Goal: Information Seeking & Learning: Check status

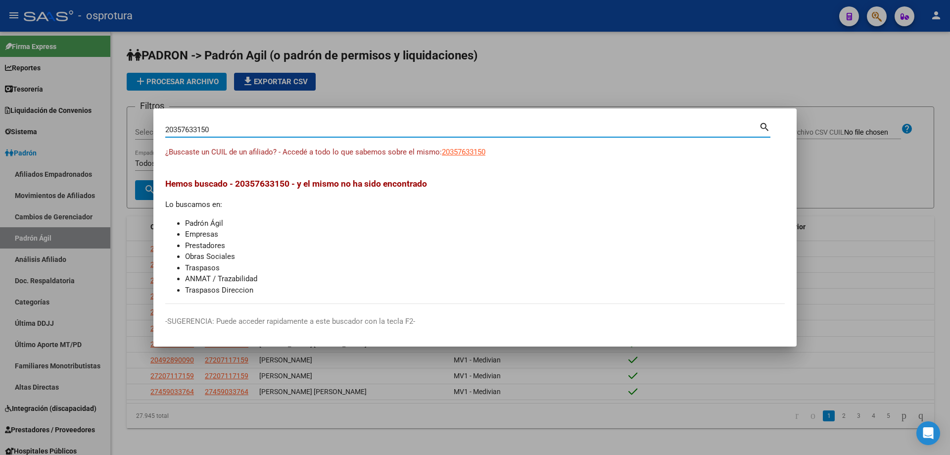
click at [214, 132] on input "20357633150" at bounding box center [462, 129] width 594 height 9
paste input "-35792279-9"
type input "20357922799"
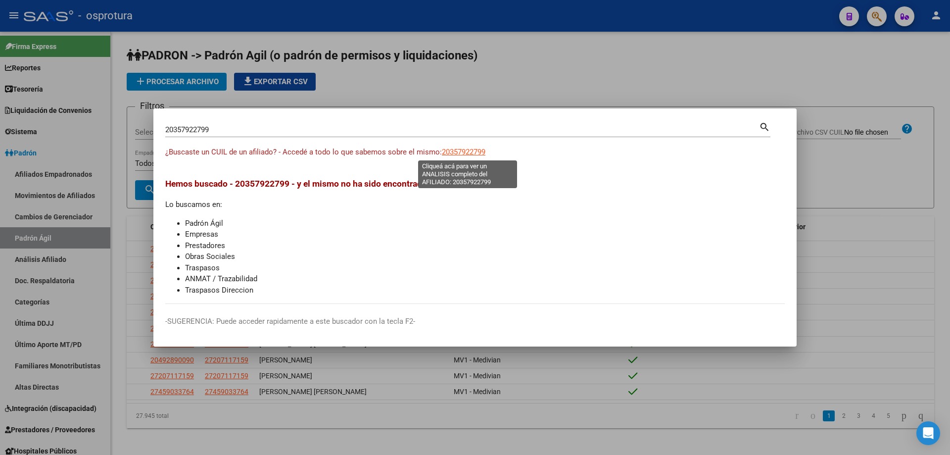
click at [460, 152] on span "20357922799" at bounding box center [464, 151] width 44 height 9
type textarea "20357922799"
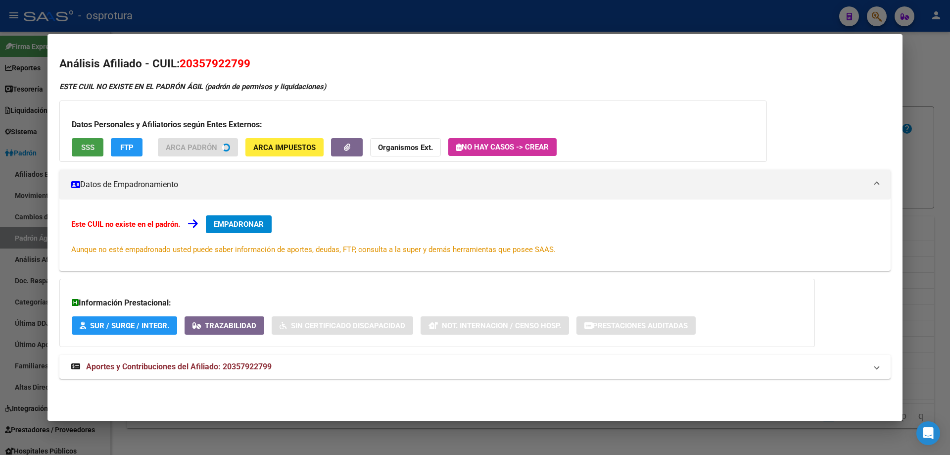
click at [89, 146] on span "SSS" at bounding box center [87, 147] width 13 height 9
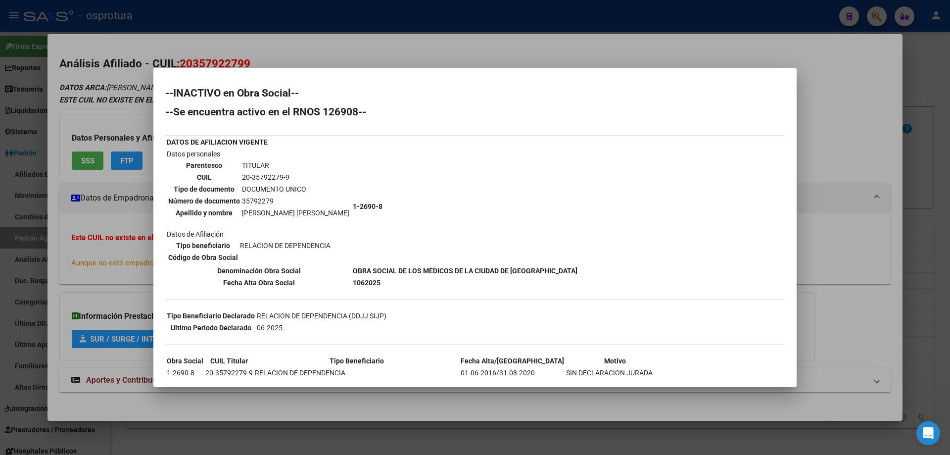
scroll to position [190, 0]
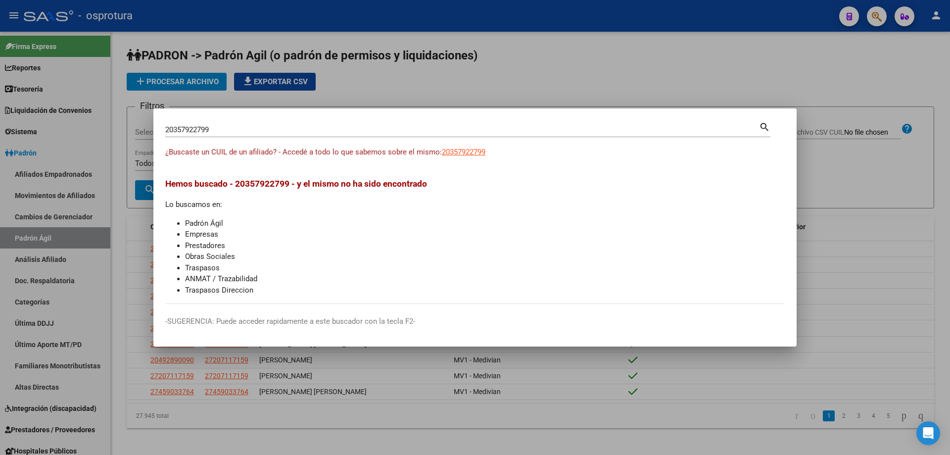
click at [272, 130] on input "20357922799" at bounding box center [462, 129] width 594 height 9
paste input "-35828986-0"
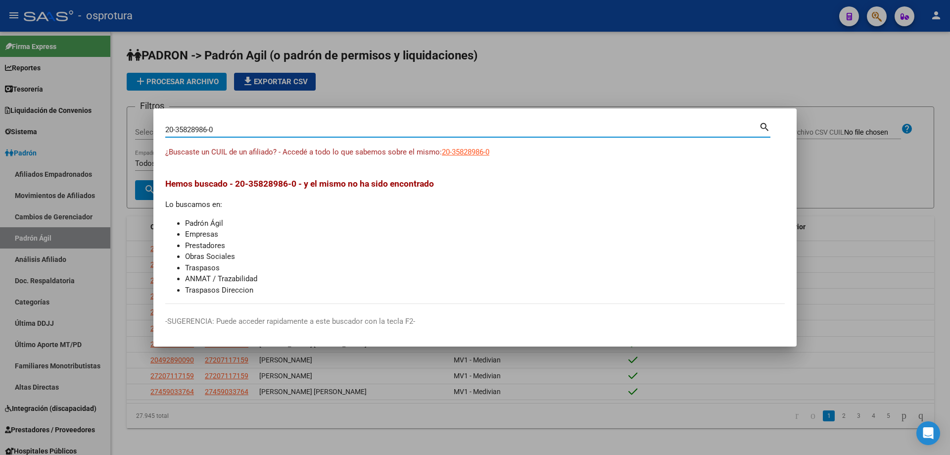
type input "20358289860"
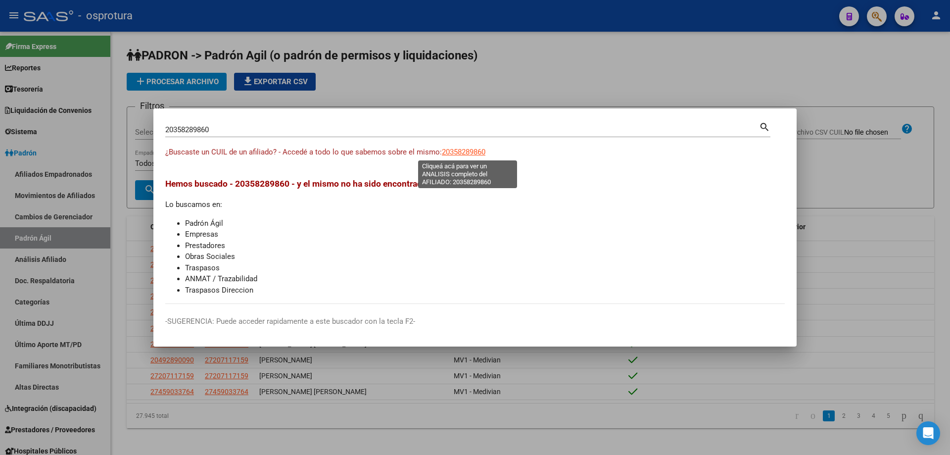
click at [477, 150] on span "20358289860" at bounding box center [464, 151] width 44 height 9
type textarea "20358289860"
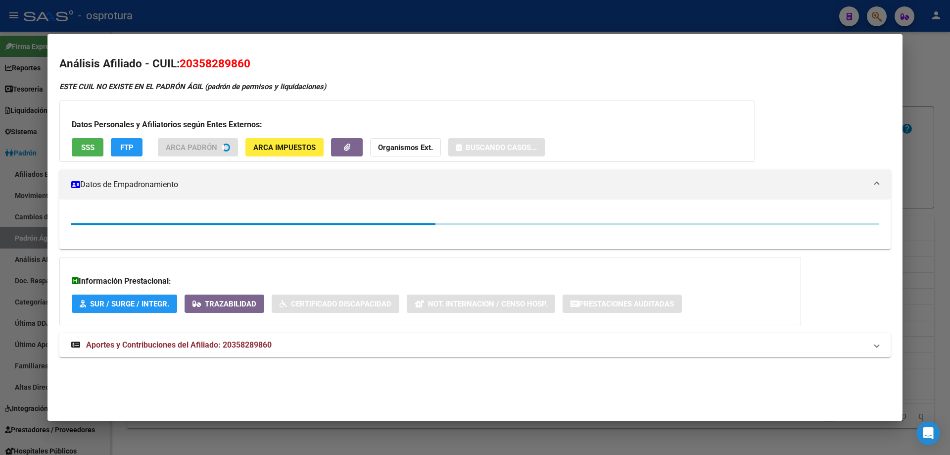
click at [92, 148] on span "SSS" at bounding box center [87, 147] width 13 height 9
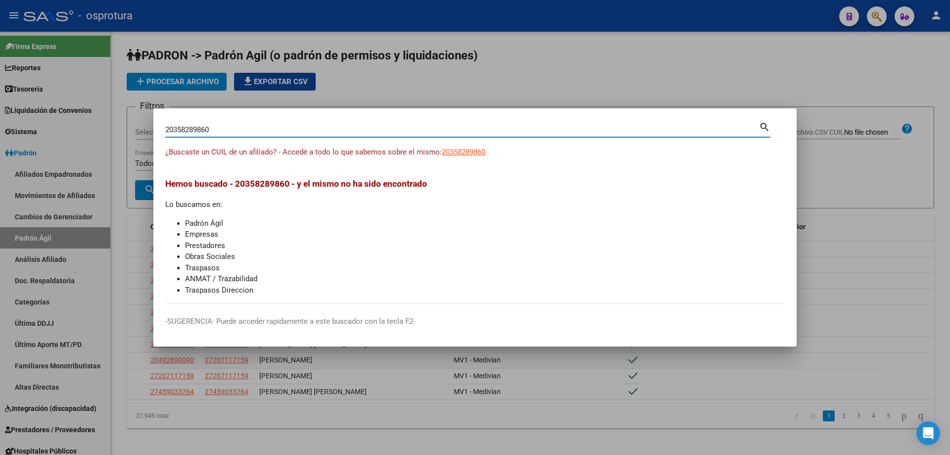
click at [289, 131] on input "20358289860" at bounding box center [462, 129] width 594 height 9
paste input "-35943983-1"
type input "20359439831"
click at [460, 150] on span "20359439831" at bounding box center [464, 151] width 44 height 9
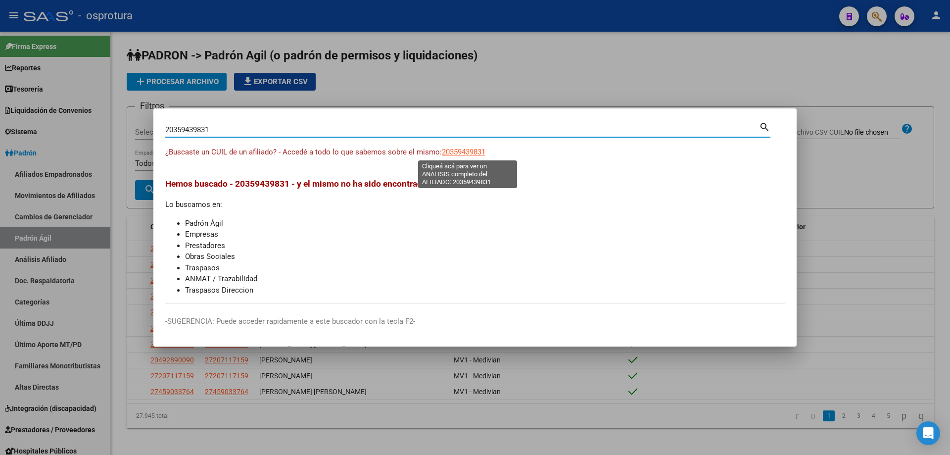
type textarea "20359439831"
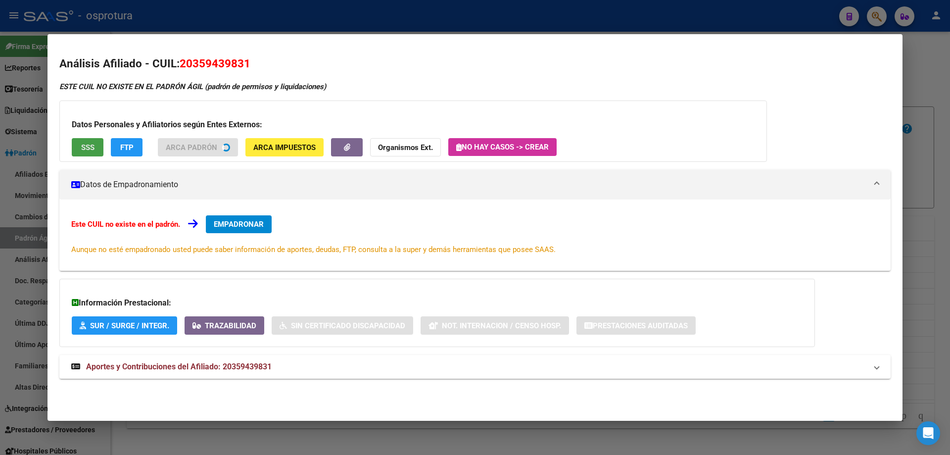
click at [77, 143] on button "SSS" at bounding box center [88, 147] width 32 height 18
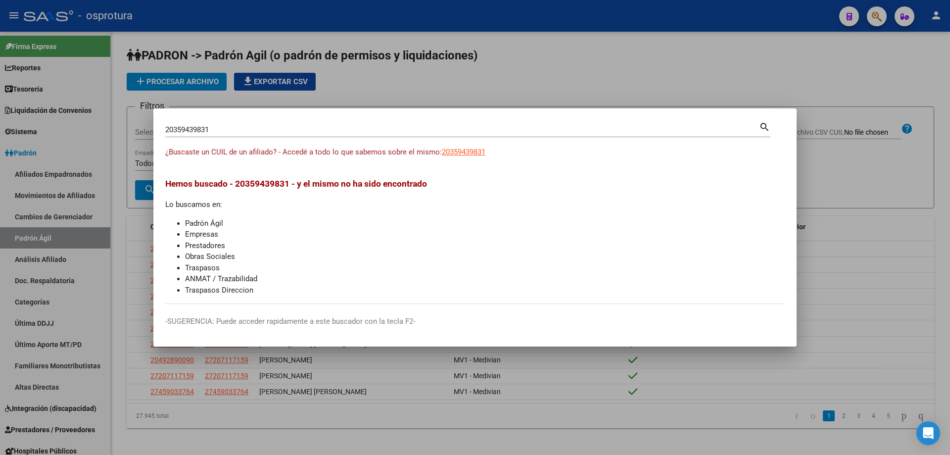
click at [213, 131] on input "20359439831" at bounding box center [462, 129] width 594 height 9
paste input "-35974694-7"
type input "20359746947"
click at [462, 150] on span "20359746947" at bounding box center [464, 151] width 44 height 9
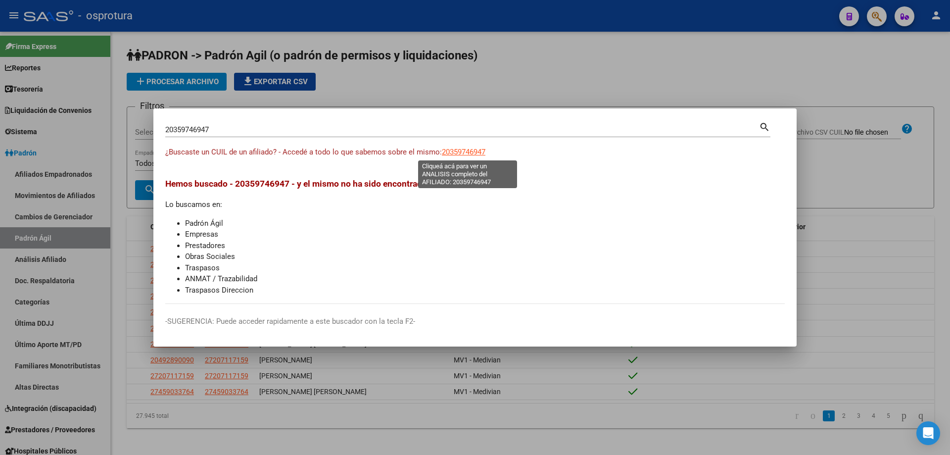
type textarea "20359746947"
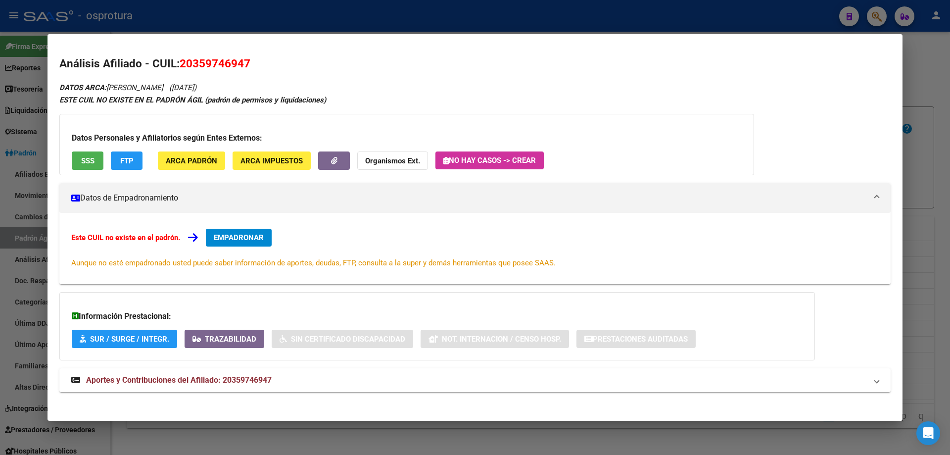
click at [83, 151] on button "SSS" at bounding box center [88, 160] width 32 height 18
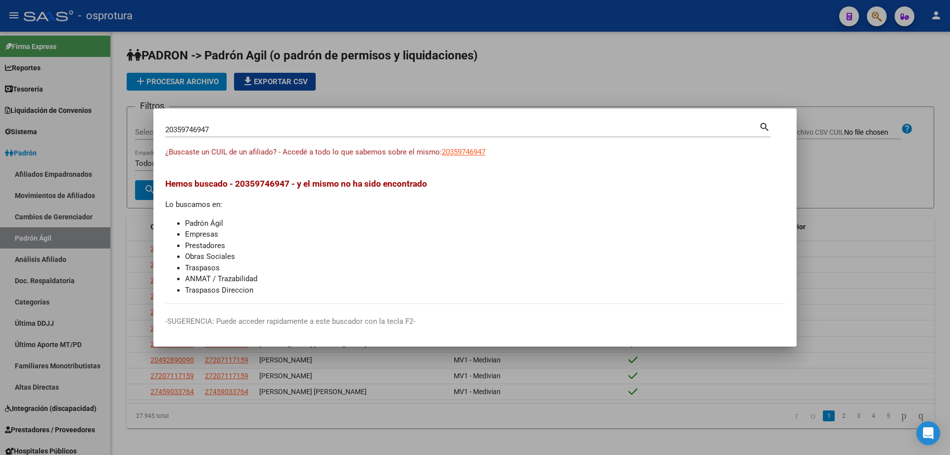
click at [369, 129] on input "20359746947" at bounding box center [462, 129] width 594 height 9
paste input "-35975901-1"
type input "20359759011"
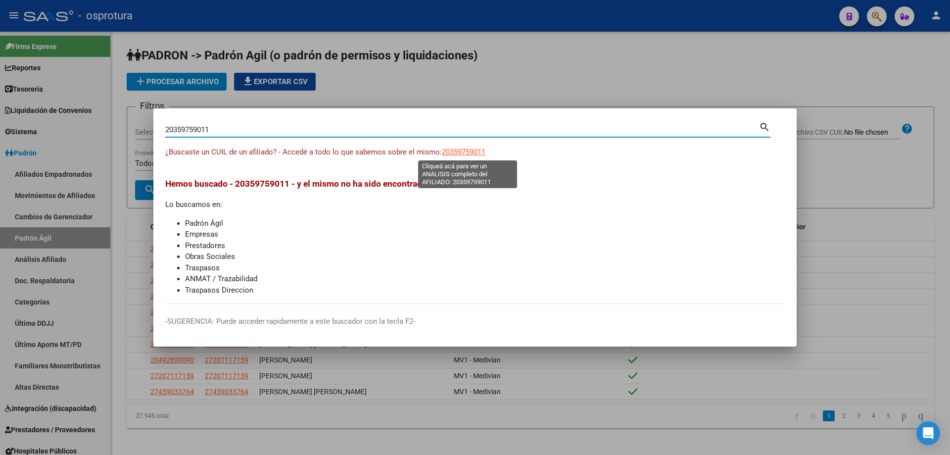
click at [476, 150] on span "20359759011" at bounding box center [464, 151] width 44 height 9
type textarea "20359759011"
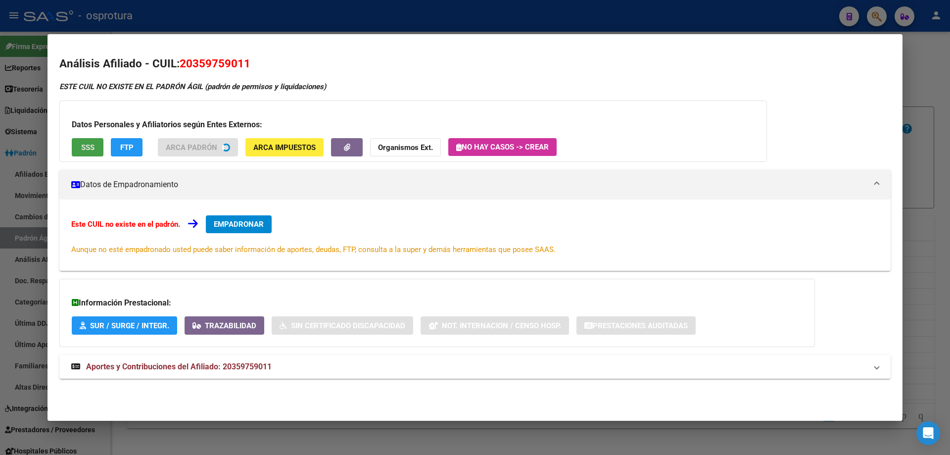
click at [90, 149] on span "SSS" at bounding box center [87, 147] width 13 height 9
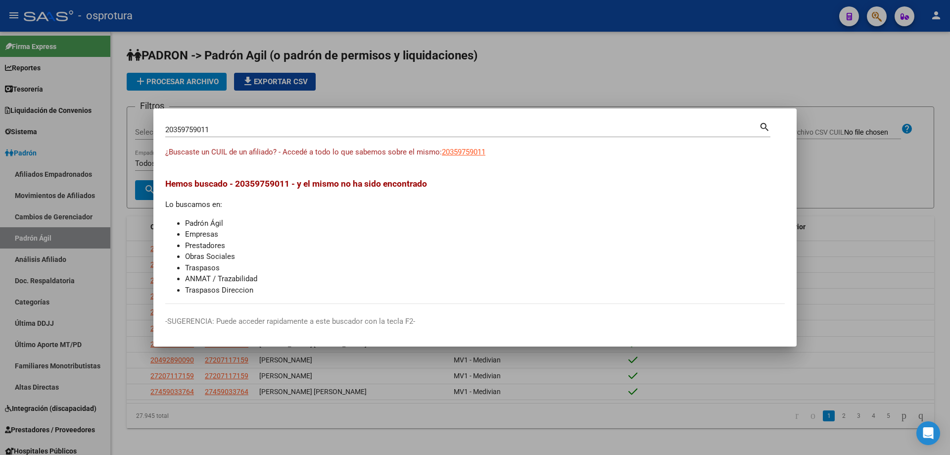
click at [325, 130] on input "20359759011" at bounding box center [462, 129] width 594 height 9
paste input "-35986072-3"
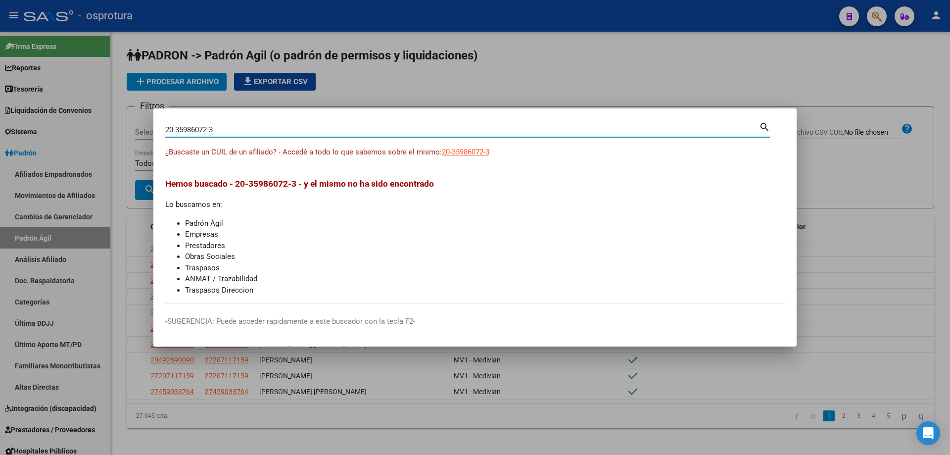
type input "20359860723"
click at [471, 151] on span "20359860723" at bounding box center [464, 151] width 44 height 9
type textarea "20359860723"
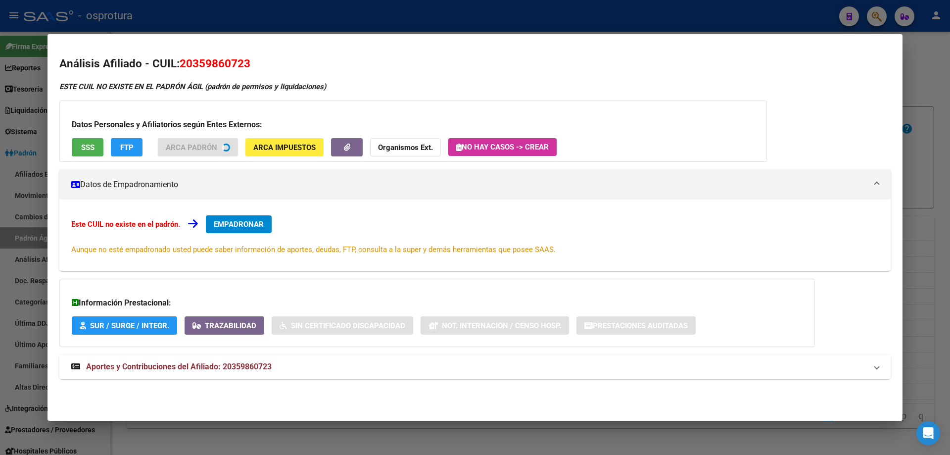
click at [88, 152] on button "SSS" at bounding box center [88, 147] width 32 height 18
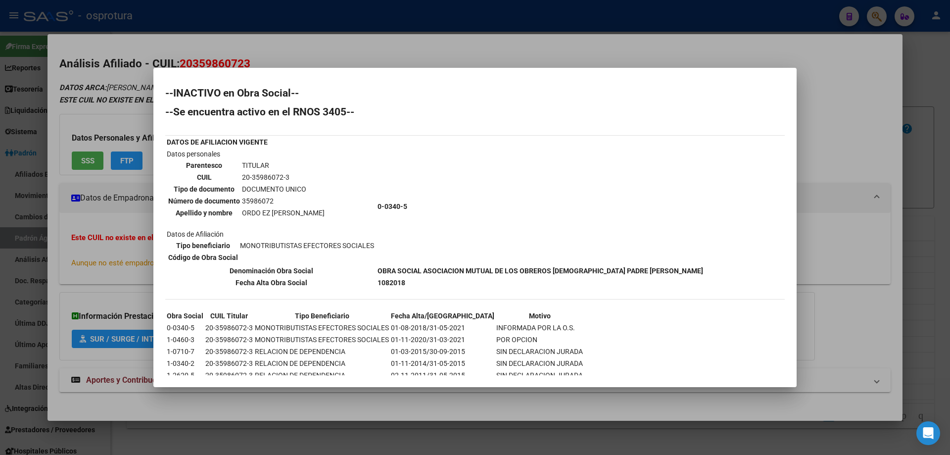
scroll to position [86, 0]
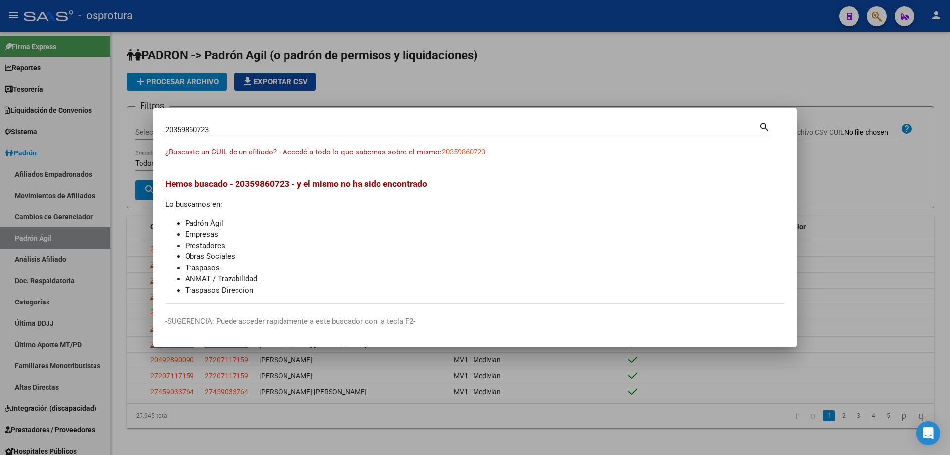
click at [304, 129] on input "20359860723" at bounding box center [462, 129] width 594 height 9
paste input "-36065358-8"
type input "20360653588"
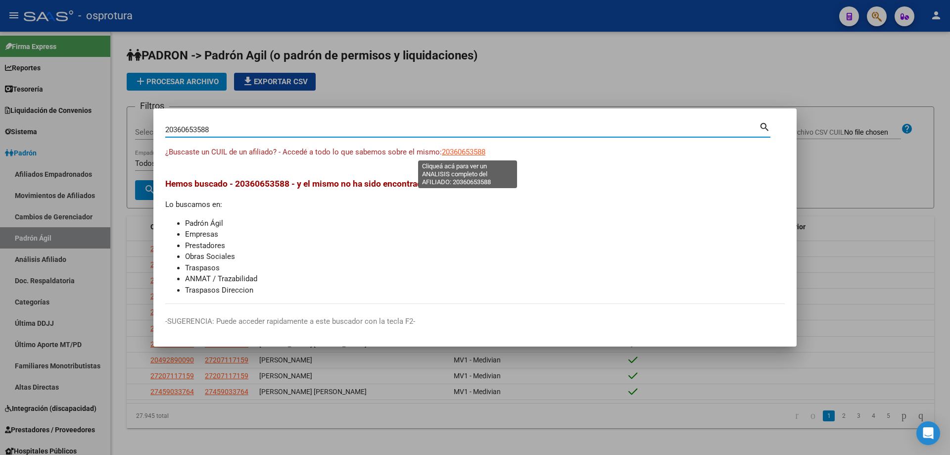
click at [460, 152] on span "20360653588" at bounding box center [464, 151] width 44 height 9
type textarea "20360653588"
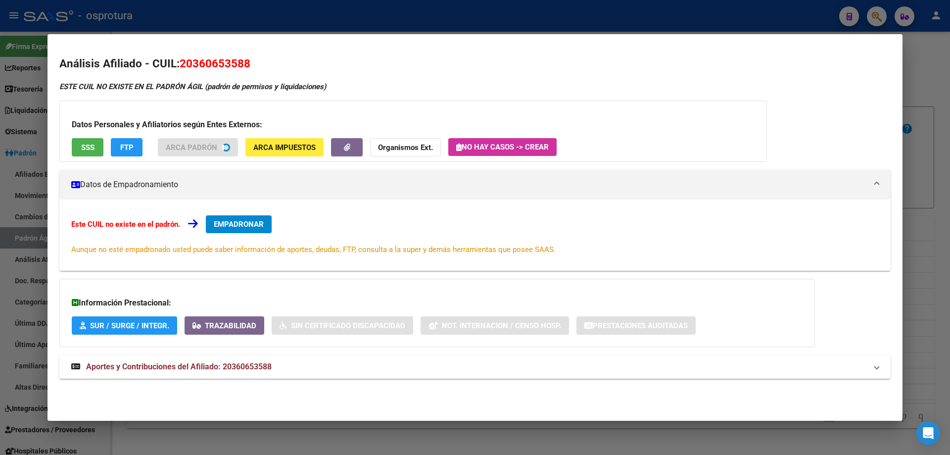
click at [93, 149] on span "SSS" at bounding box center [87, 147] width 13 height 9
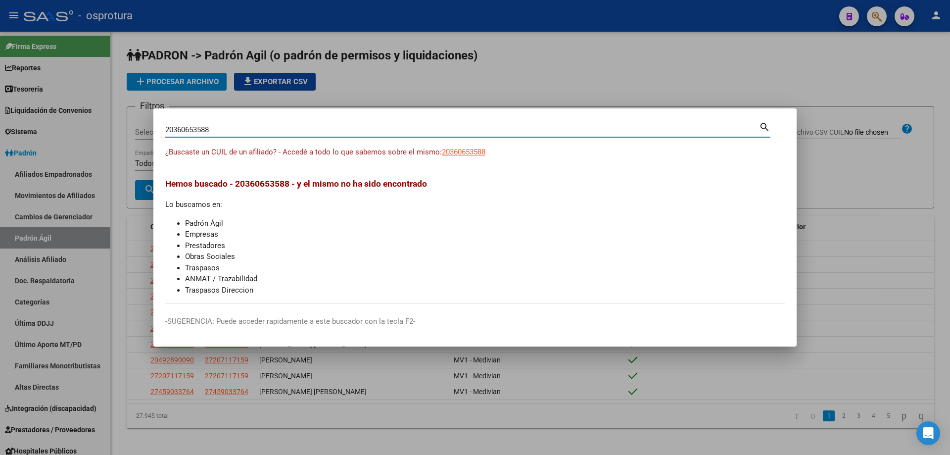
click at [313, 132] on input "20360653588" at bounding box center [462, 129] width 594 height 9
paste input "-36068046-1"
type input "20360680461"
click at [485, 152] on span "20360680461" at bounding box center [464, 151] width 44 height 9
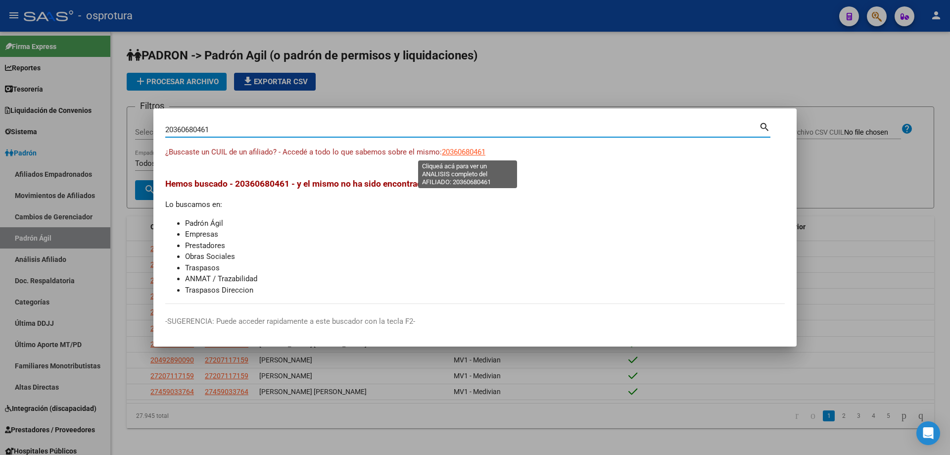
type textarea "20360680461"
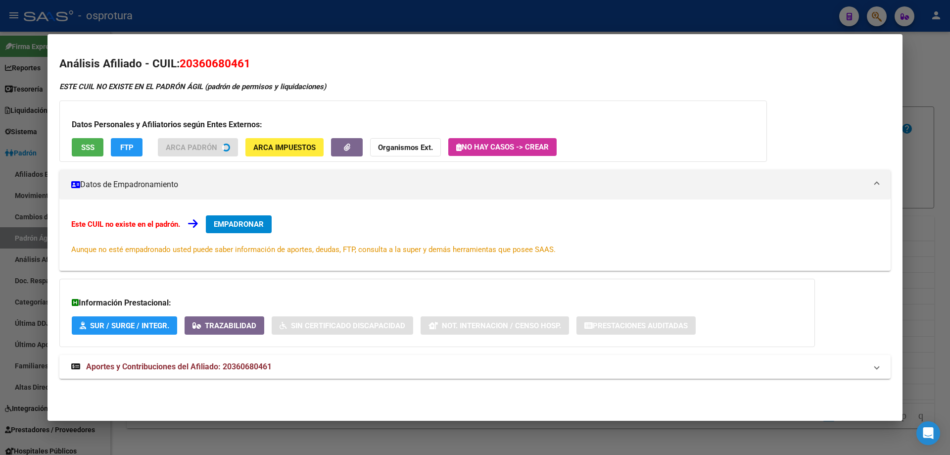
click at [79, 152] on button "SSS" at bounding box center [88, 147] width 32 height 18
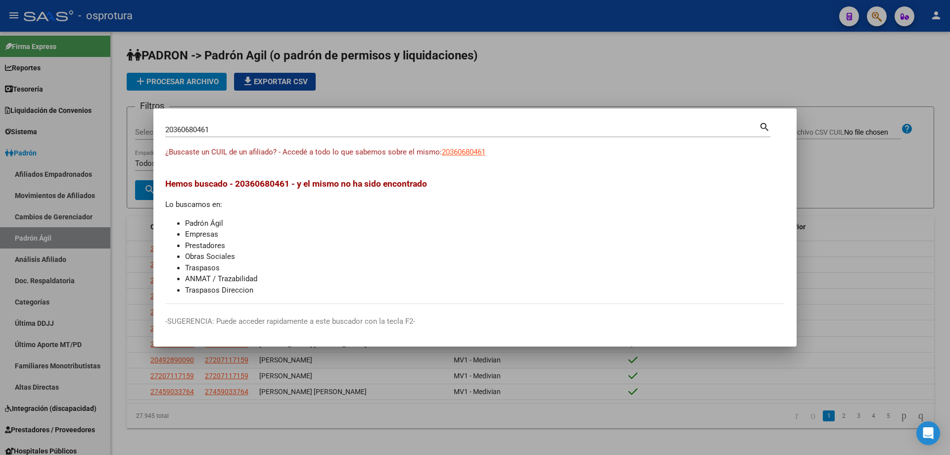
click at [243, 136] on div "20360680461 Buscar (apellido, dni, [PERSON_NAME], [PERSON_NAME], cuit, obra soc…" at bounding box center [462, 129] width 594 height 15
click at [244, 130] on input "20360680461" at bounding box center [462, 129] width 594 height 9
paste input "-36077687-6"
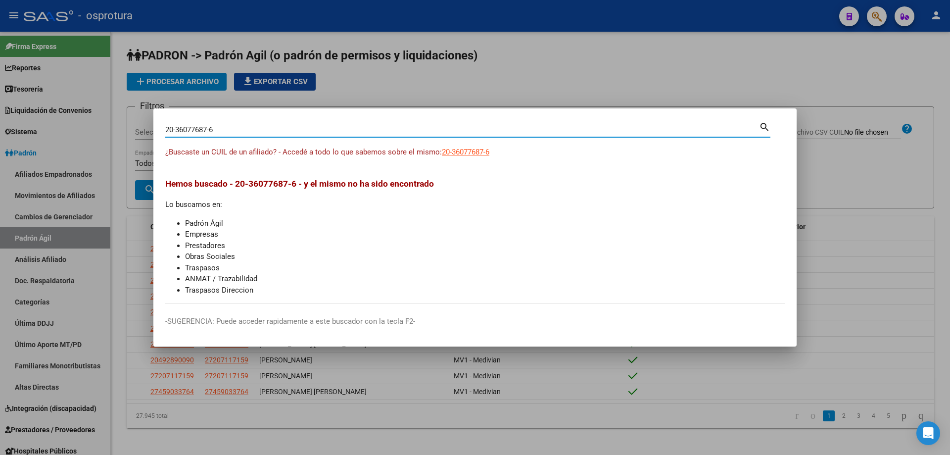
type input "20360776876"
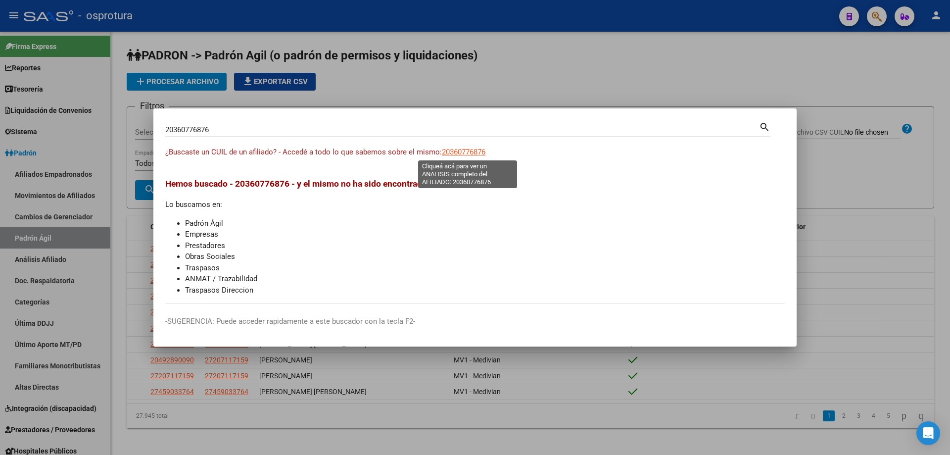
click at [467, 148] on span "20360776876" at bounding box center [464, 151] width 44 height 9
type textarea "20360776876"
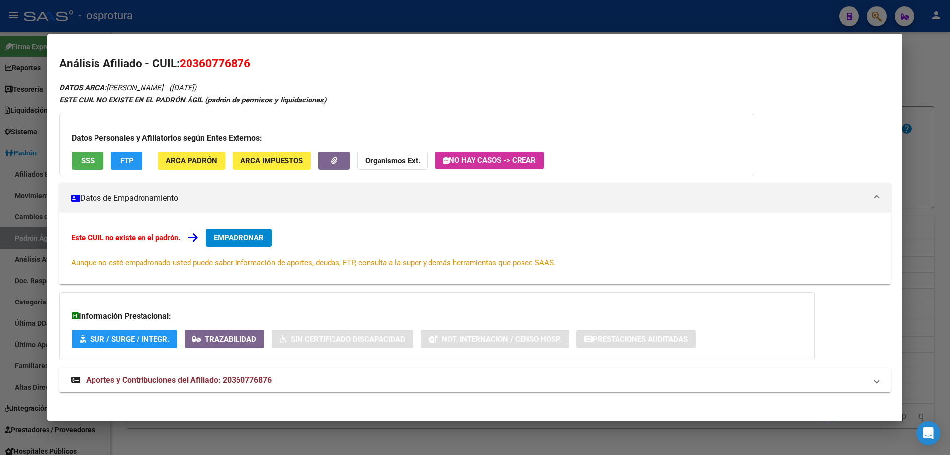
click at [75, 163] on button "SSS" at bounding box center [88, 160] width 32 height 18
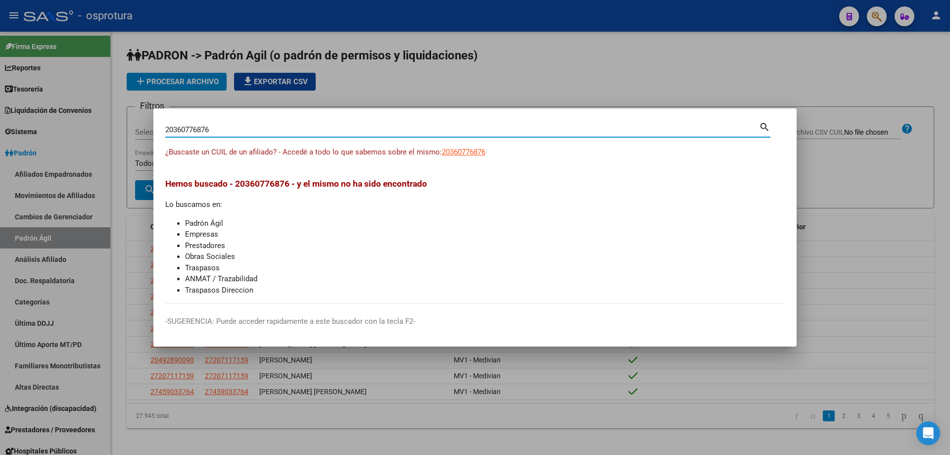
click at [265, 132] on input "20360776876" at bounding box center [462, 129] width 594 height 9
paste input "-36097704-9"
type input "20360977049"
click at [460, 148] on span "20360977049" at bounding box center [464, 151] width 44 height 9
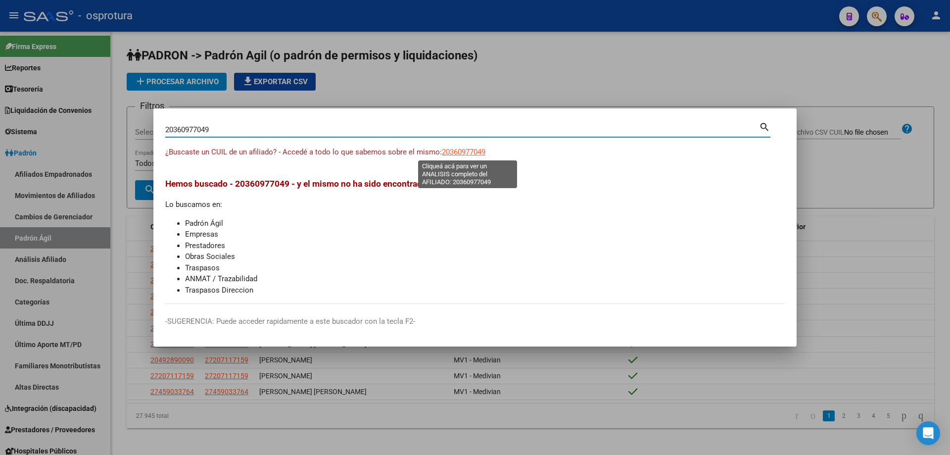
type textarea "20360977049"
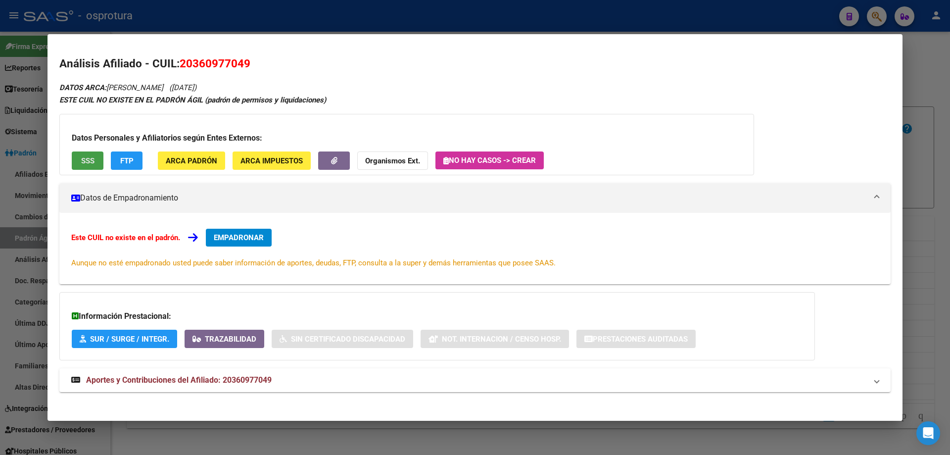
click at [81, 151] on button "SSS" at bounding box center [88, 160] width 32 height 18
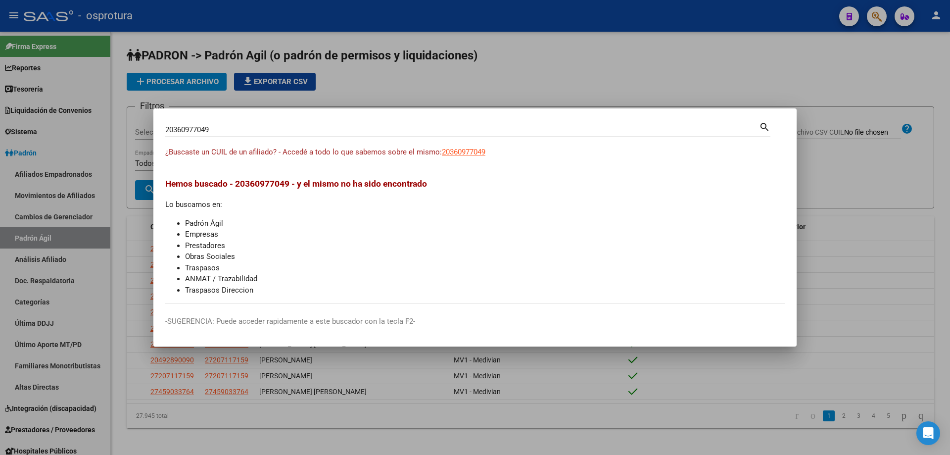
click at [291, 125] on div "20360977049 Buscar (apellido, dni, [PERSON_NAME], [PERSON_NAME], cuit, obra soc…" at bounding box center [462, 129] width 594 height 15
click at [292, 129] on input "20360977049" at bounding box center [462, 129] width 594 height 9
paste input "-36176665-3"
type input "20361766653"
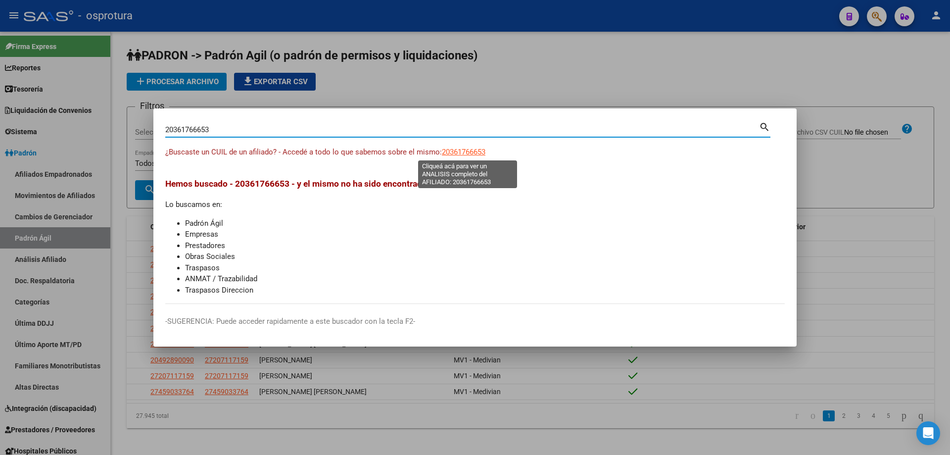
click at [453, 149] on span "20361766653" at bounding box center [464, 151] width 44 height 9
type textarea "20361766653"
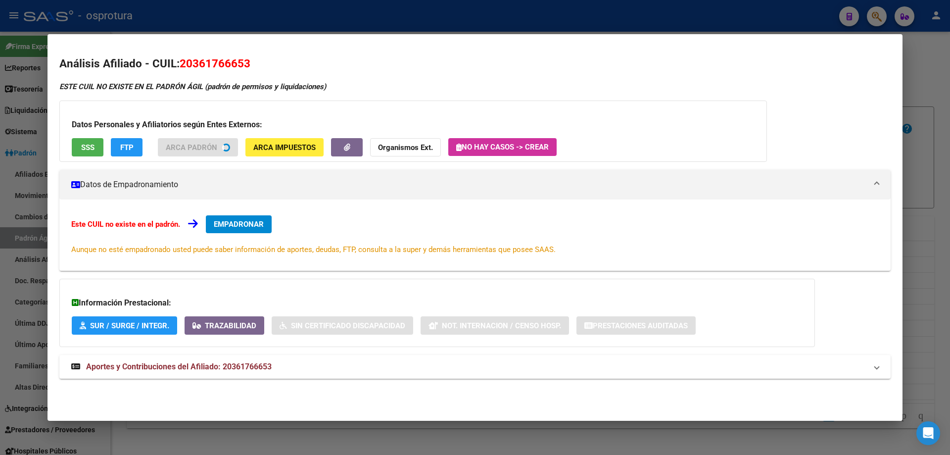
click at [85, 146] on span "SSS" at bounding box center [87, 147] width 13 height 9
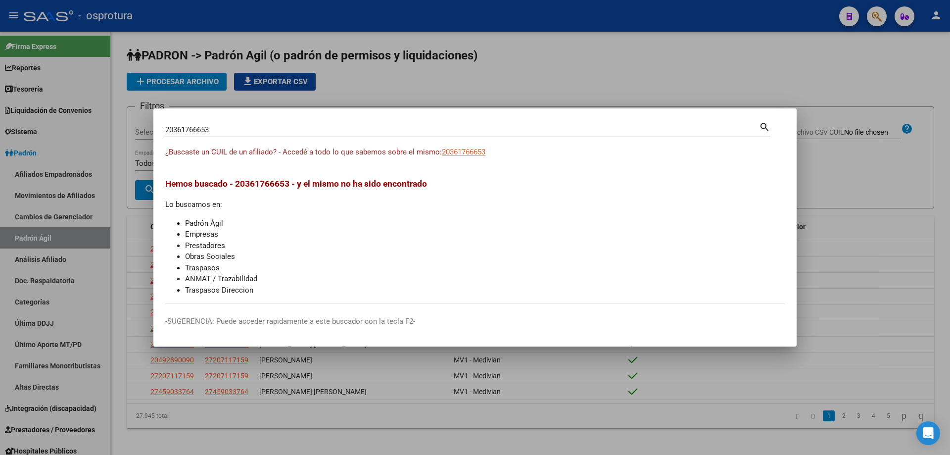
click at [318, 128] on input "20361766653" at bounding box center [462, 129] width 594 height 9
paste input "-36186170-2"
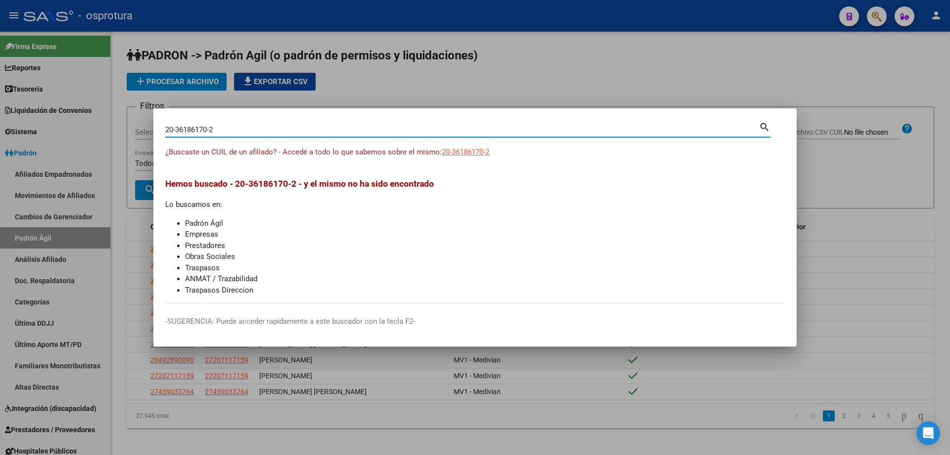
type input "20361861702"
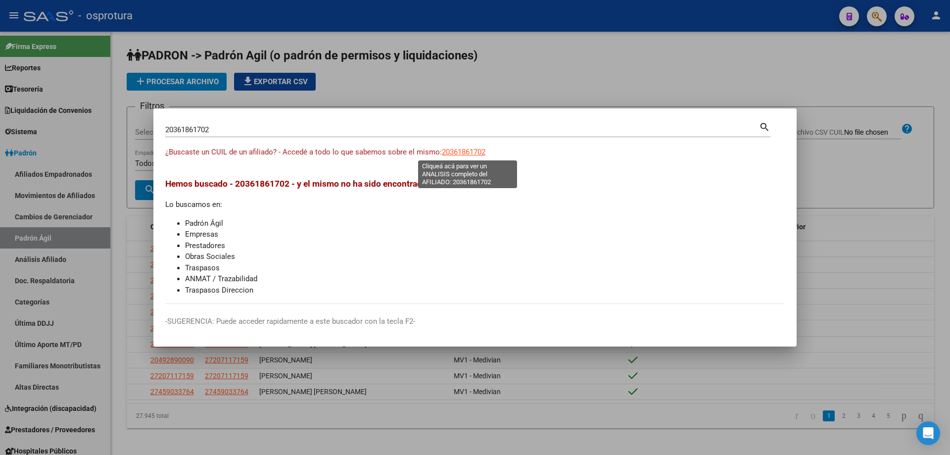
click at [467, 147] on span "20361861702" at bounding box center [464, 151] width 44 height 9
type textarea "20361861702"
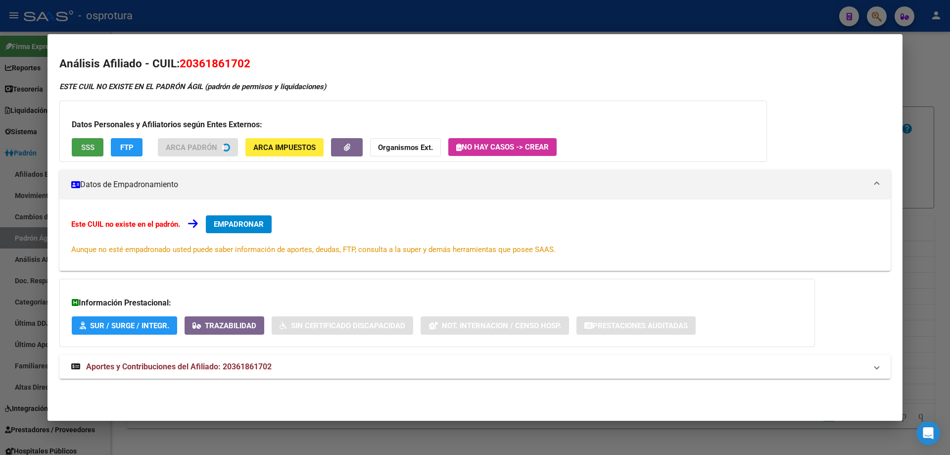
click at [72, 141] on button "SSS" at bounding box center [88, 147] width 32 height 18
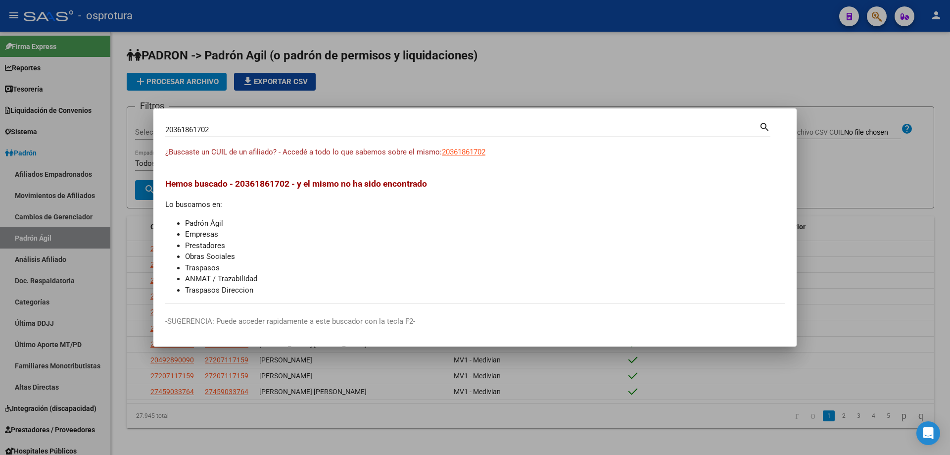
click at [227, 129] on input "20361861702" at bounding box center [462, 129] width 594 height 9
paste input "-36211908-"
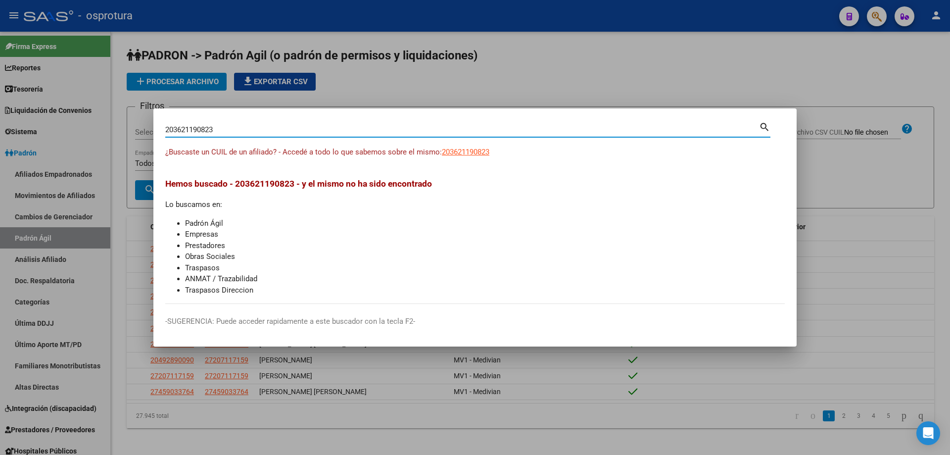
type input "20362119082"
click at [475, 156] on app-link-go-to "20362119082" at bounding box center [464, 151] width 44 height 11
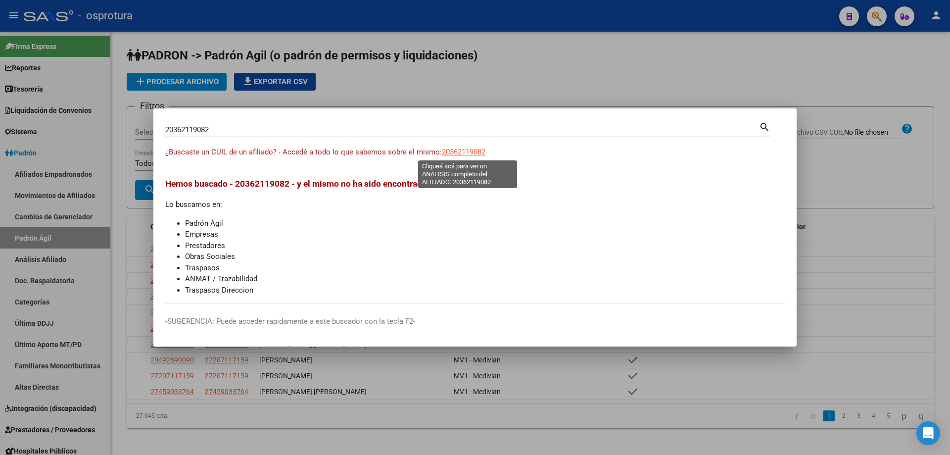
click at [475, 153] on span "20362119082" at bounding box center [464, 151] width 44 height 9
type textarea "20362119082"
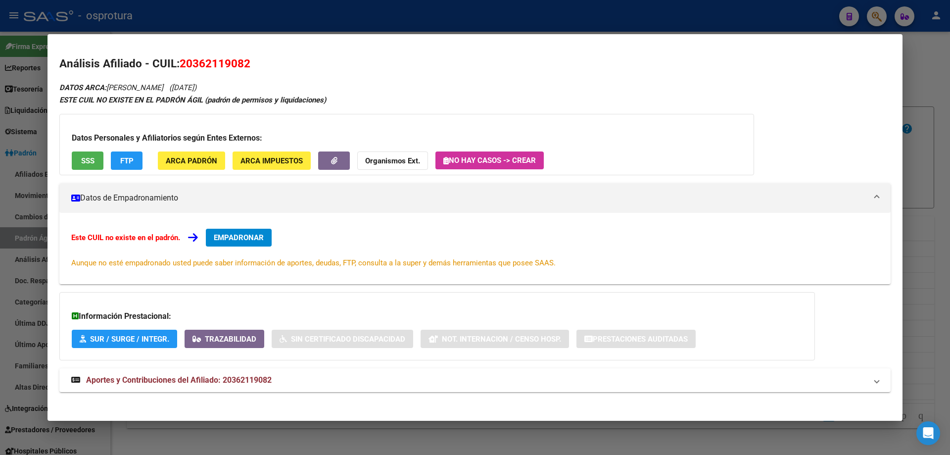
click at [85, 159] on span "SSS" at bounding box center [87, 160] width 13 height 9
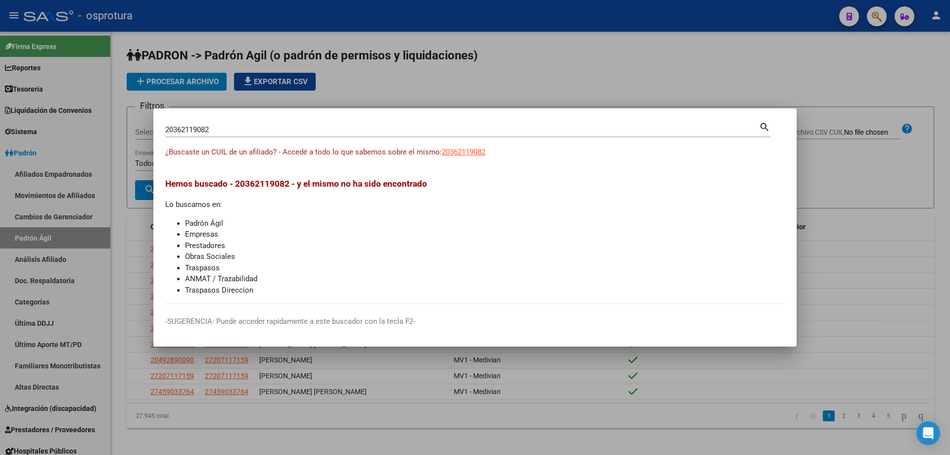
click at [242, 127] on input "20362119082" at bounding box center [462, 129] width 594 height 9
paste input "-36226804-5"
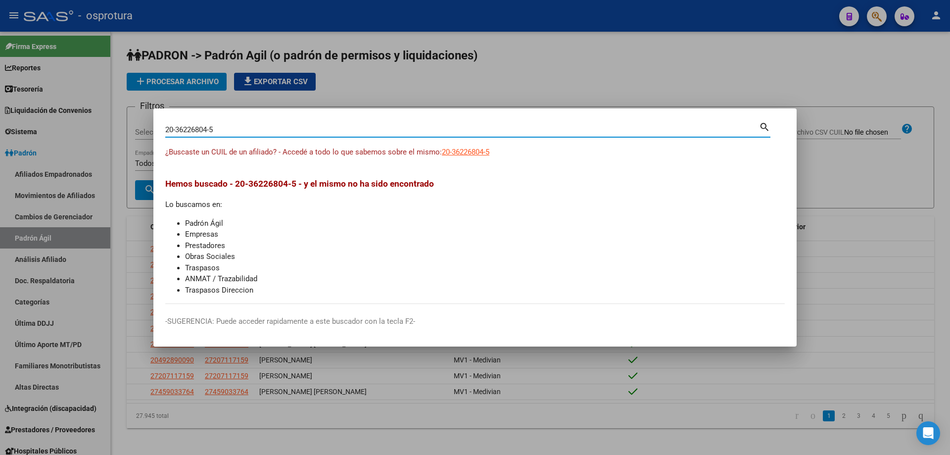
type input "20362268045"
click at [468, 153] on span "20362268045" at bounding box center [464, 151] width 44 height 9
type textarea "20362268045"
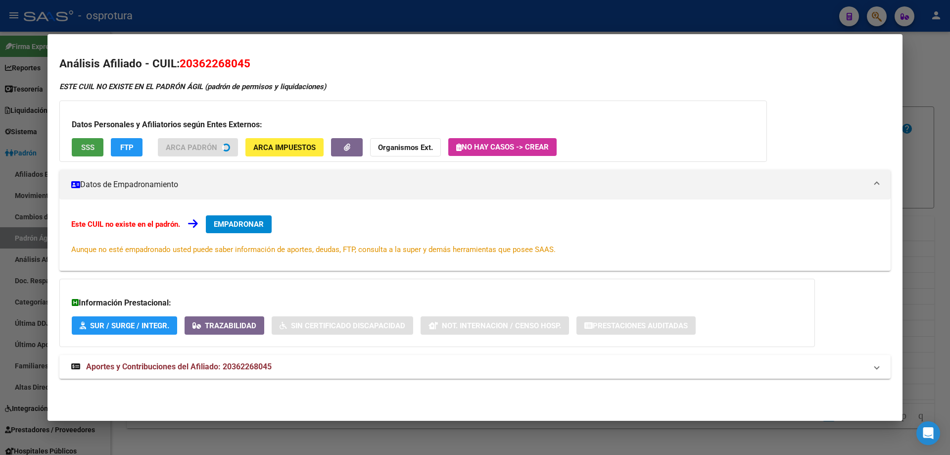
click at [92, 148] on span "SSS" at bounding box center [87, 147] width 13 height 9
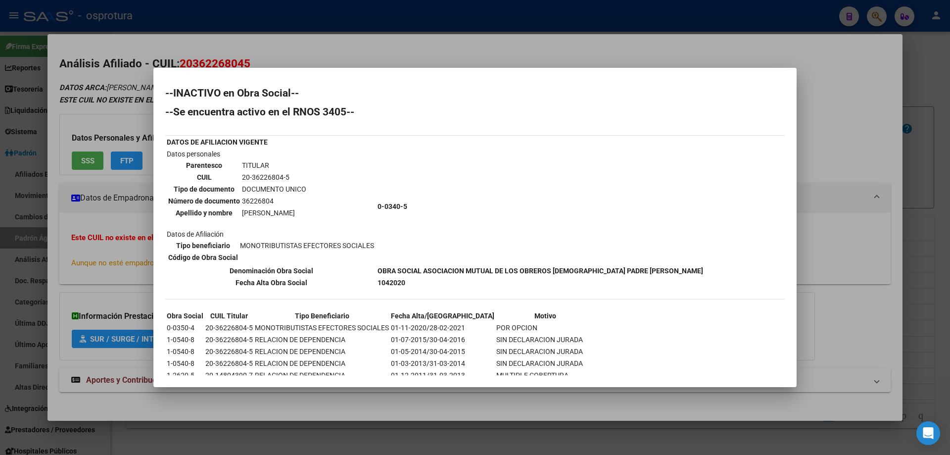
scroll to position [39, 0]
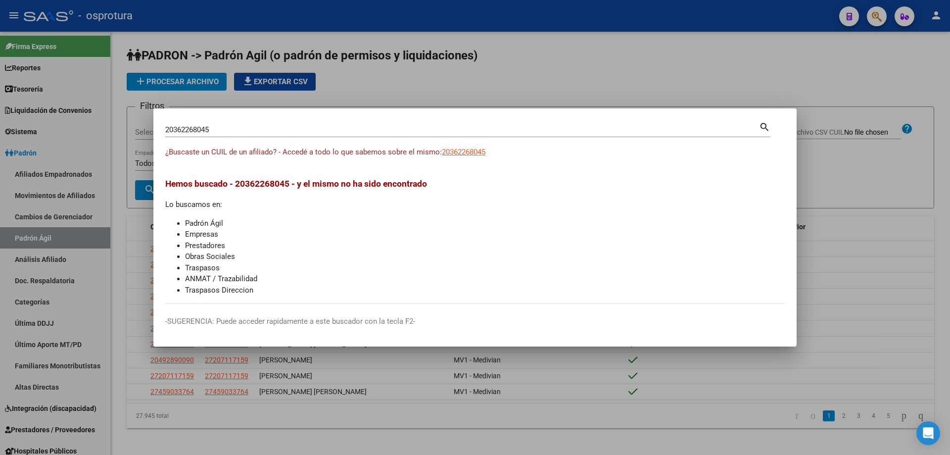
click at [326, 131] on input "20362268045" at bounding box center [462, 129] width 594 height 9
paste input "-36246657-2"
type input "20362466572"
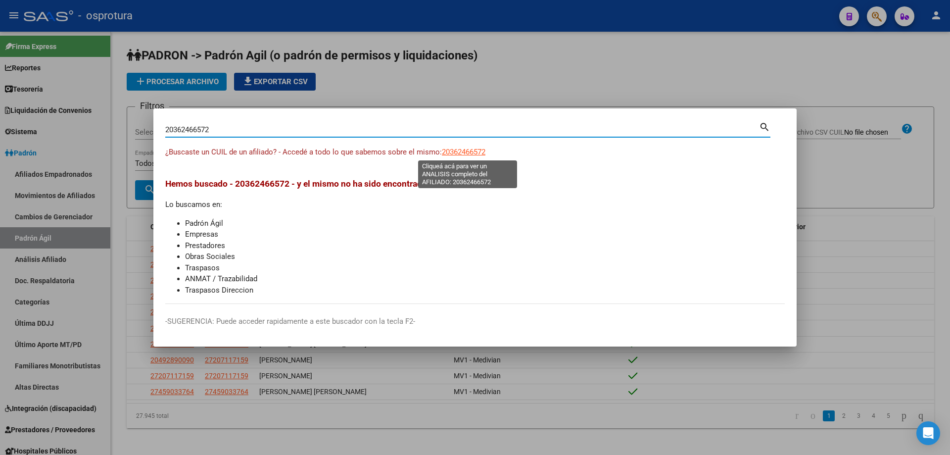
click at [461, 150] on span "20362466572" at bounding box center [464, 151] width 44 height 9
type textarea "20362466572"
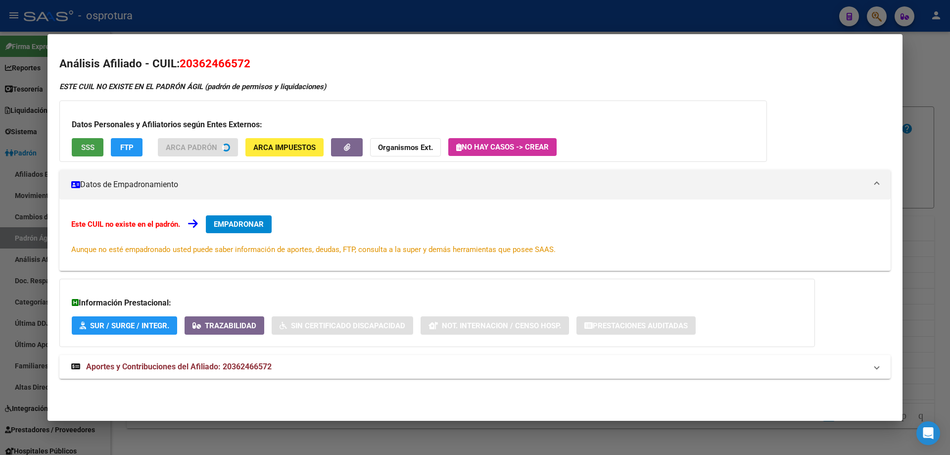
click at [96, 155] on button "SSS" at bounding box center [88, 147] width 32 height 18
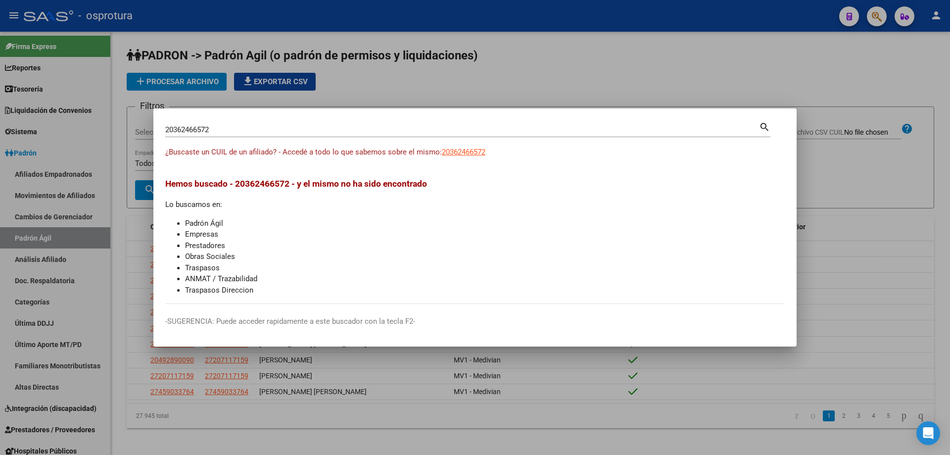
click at [246, 134] on input "20362466572" at bounding box center [462, 129] width 594 height 9
paste input "-36312601-5"
type input "20363126015"
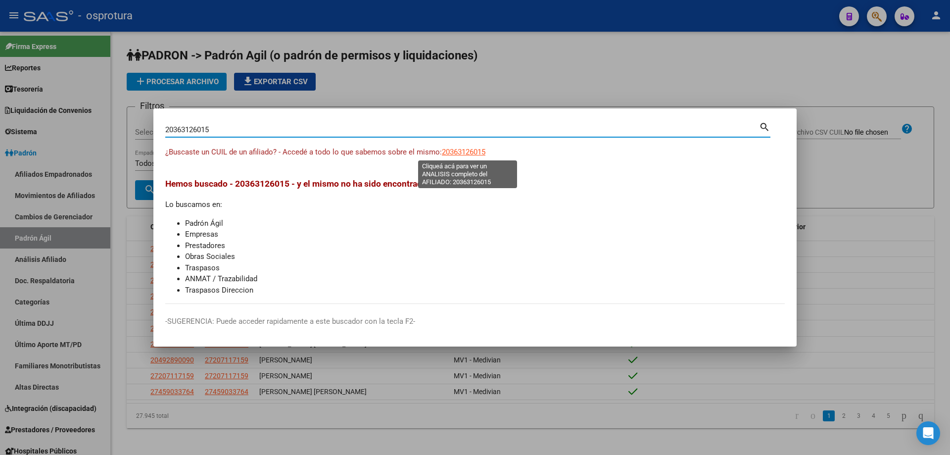
click at [462, 151] on span "20363126015" at bounding box center [464, 151] width 44 height 9
type textarea "20363126015"
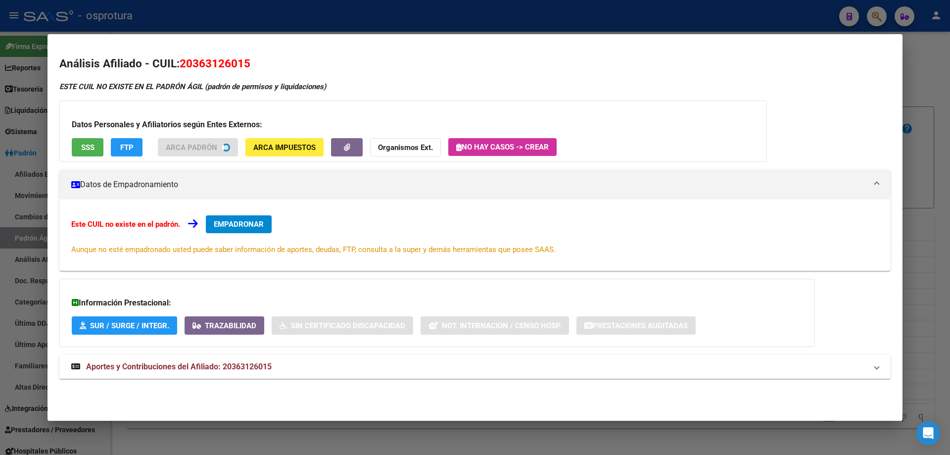
click at [90, 148] on span "SSS" at bounding box center [87, 147] width 13 height 9
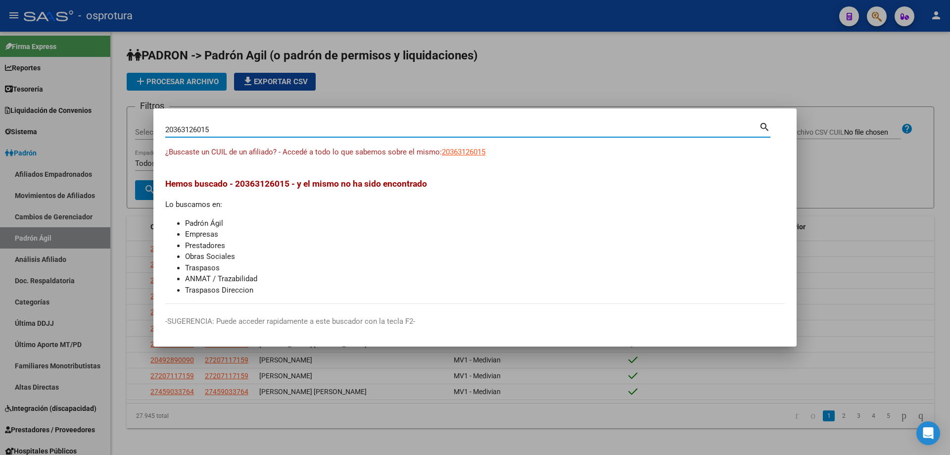
click at [333, 133] on input "20363126015" at bounding box center [462, 129] width 594 height 9
paste input "-36324430-1"
type input "20363244301"
click at [455, 155] on span "20363244301" at bounding box center [464, 151] width 44 height 9
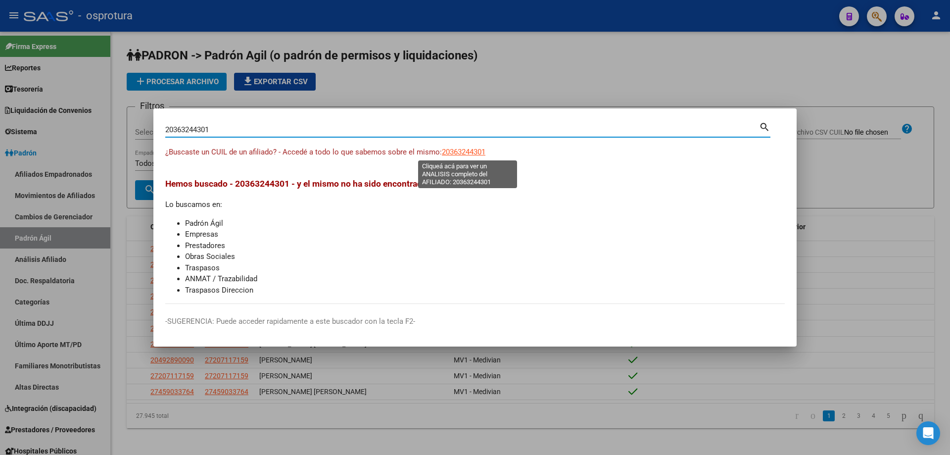
type textarea "20363244301"
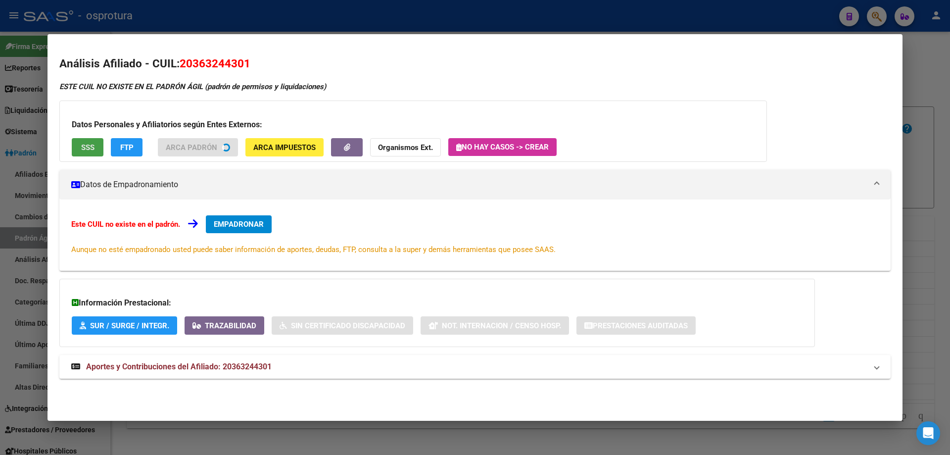
click at [94, 152] on button "SSS" at bounding box center [88, 147] width 32 height 18
